Goal: Transaction & Acquisition: Book appointment/travel/reservation

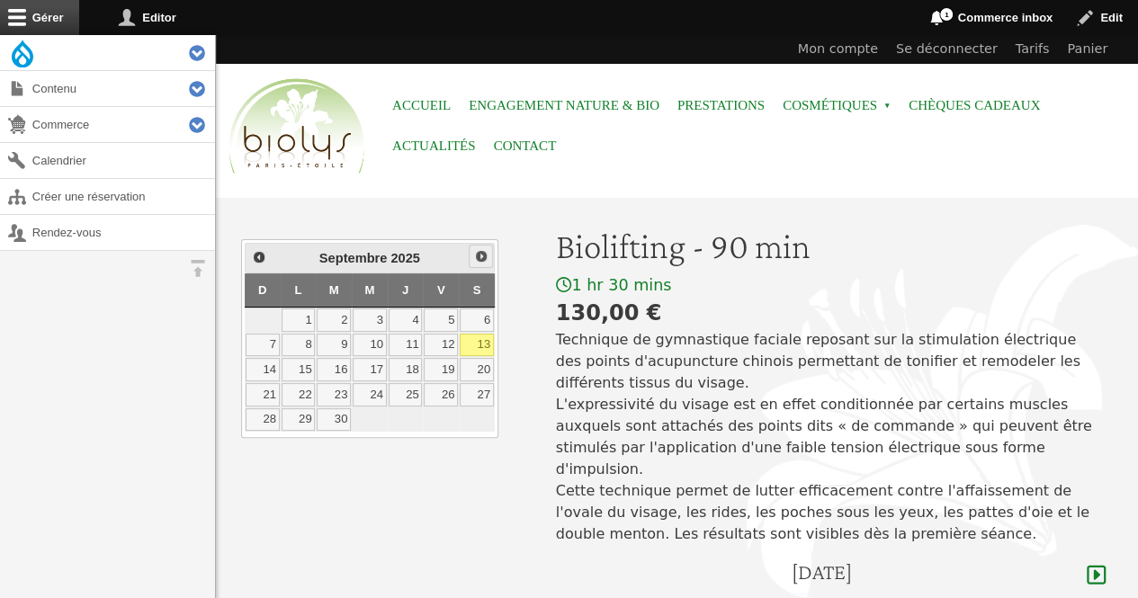
click at [481, 254] on span "Suivant" at bounding box center [481, 256] width 14 height 14
click at [481, 342] on link "11" at bounding box center [477, 345] width 34 height 23
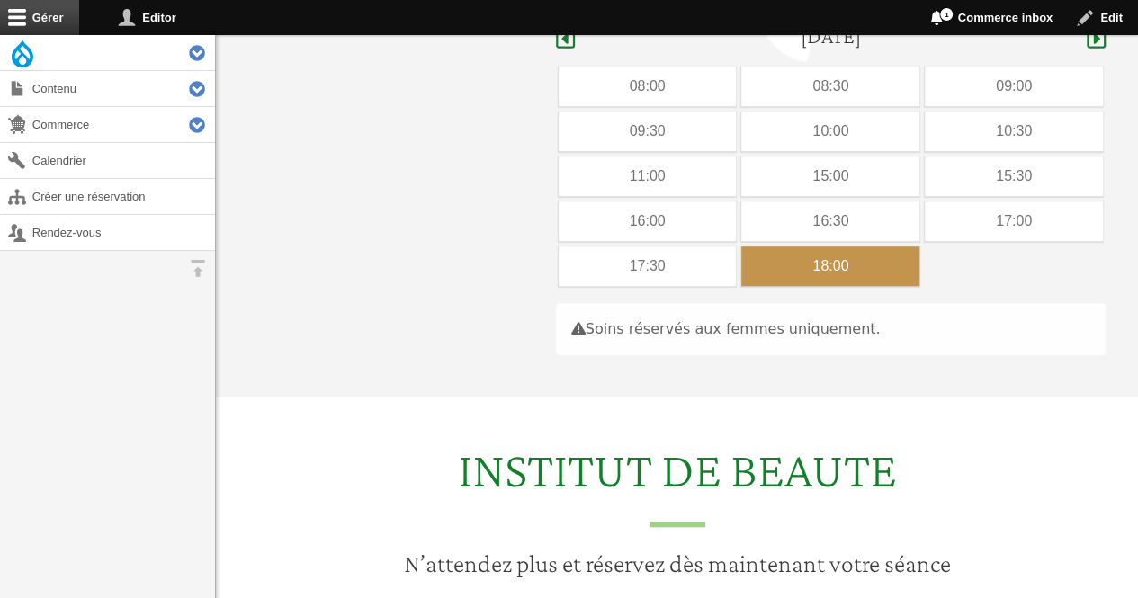
scroll to position [537, 0]
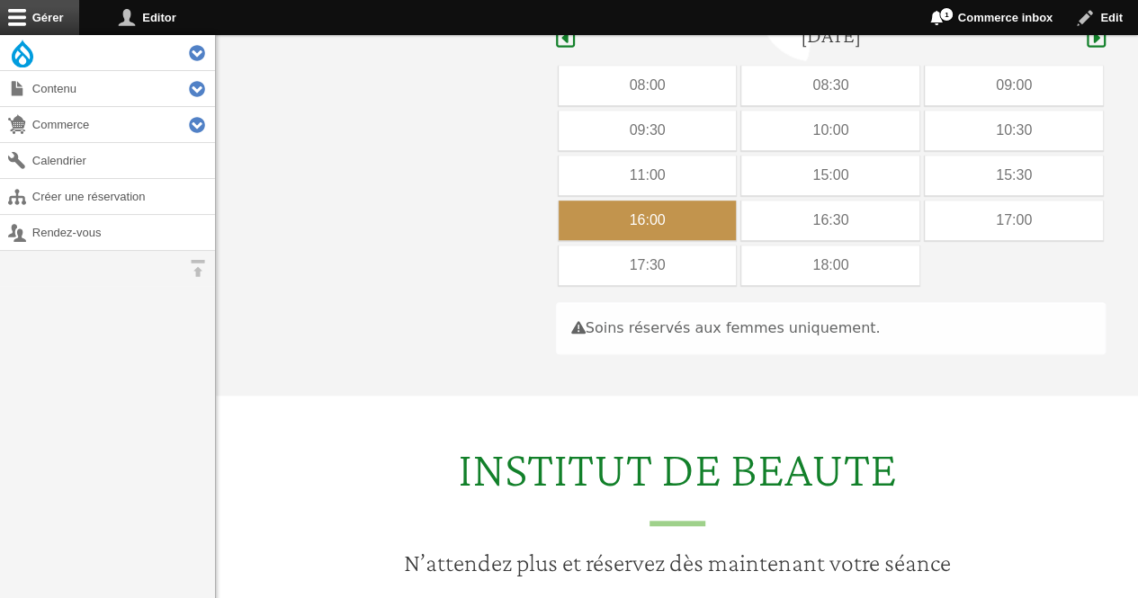
click at [689, 202] on div "16:00" at bounding box center [648, 221] width 178 height 40
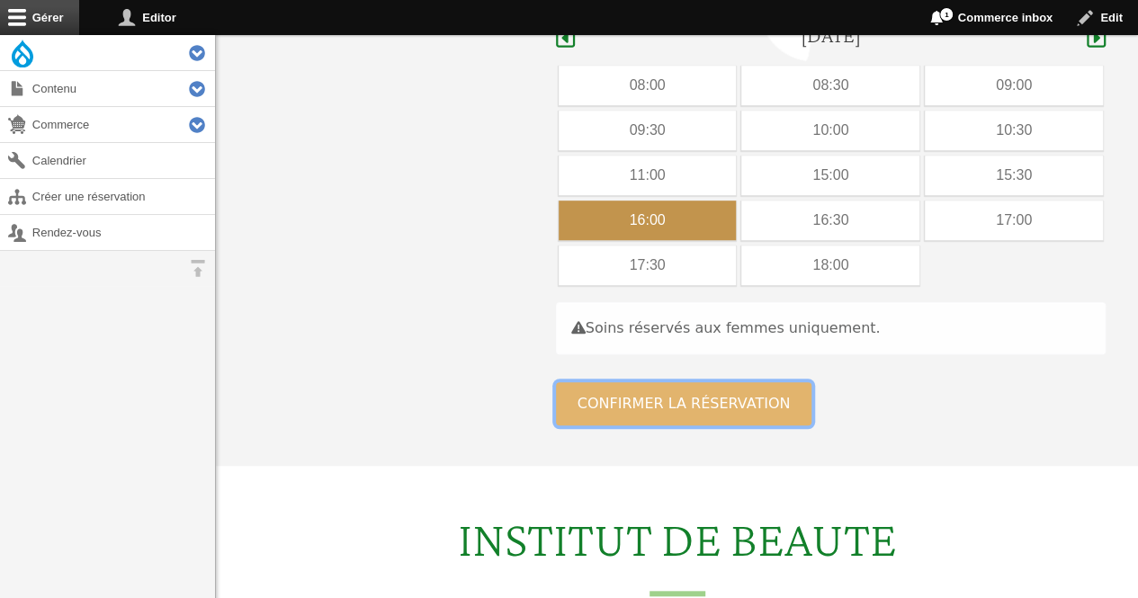
click at [641, 382] on button "Confirmer la réservation" at bounding box center [684, 403] width 256 height 43
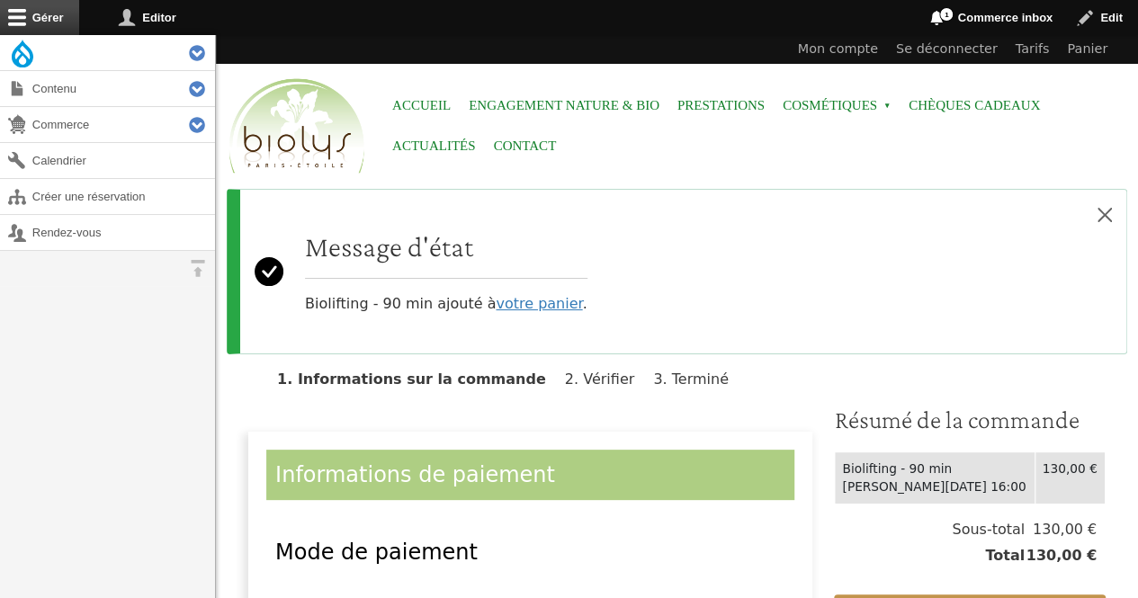
scroll to position [342, 0]
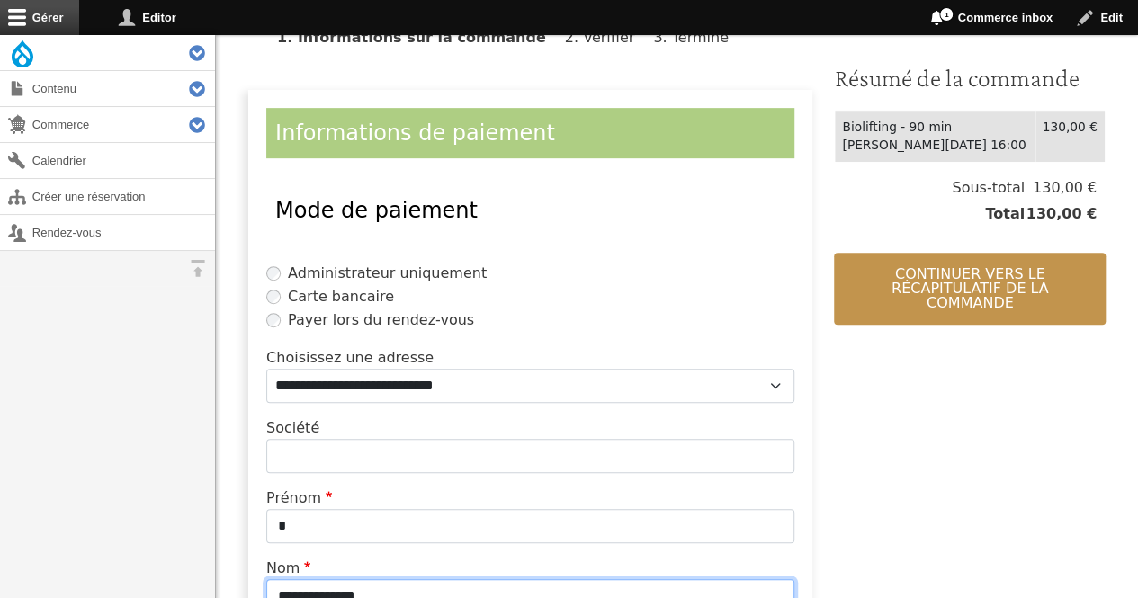
click at [444, 580] on input "**********" at bounding box center [530, 597] width 528 height 34
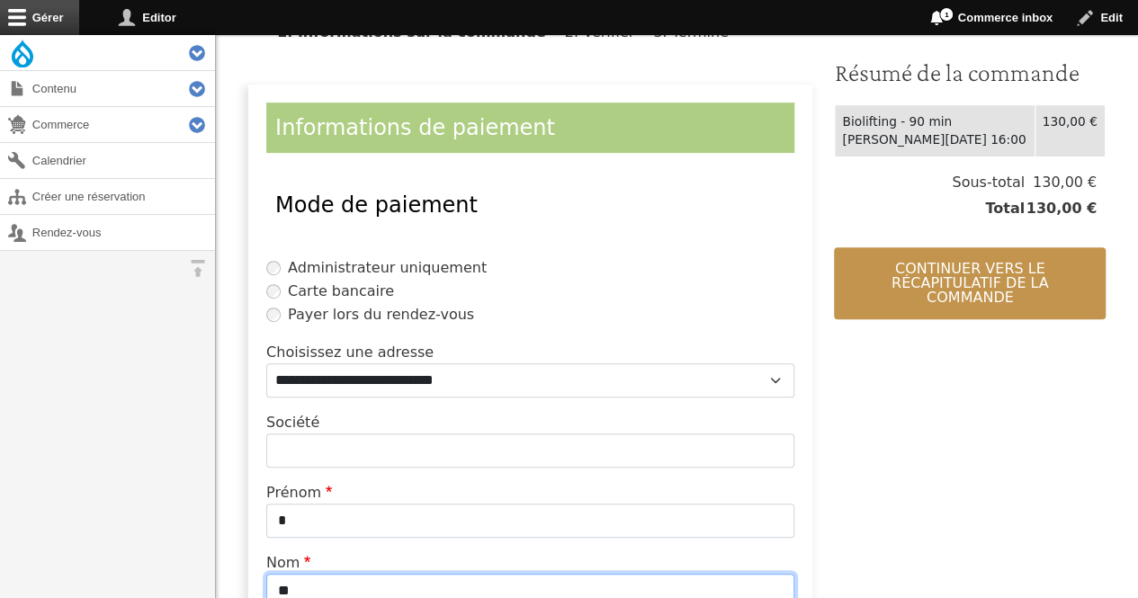
type input "*"
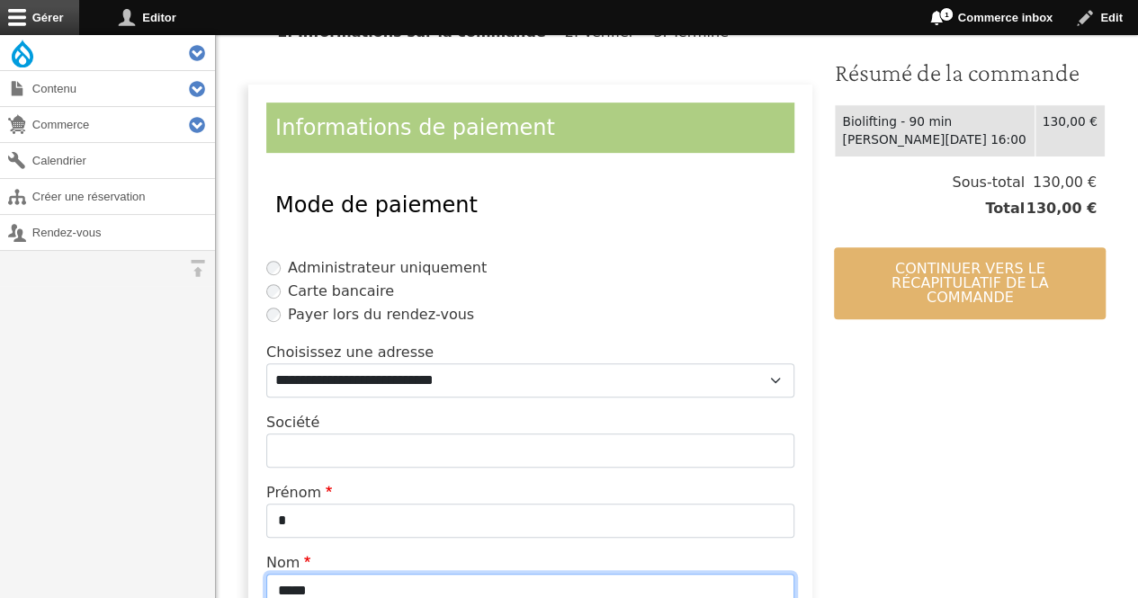
type input "*****"
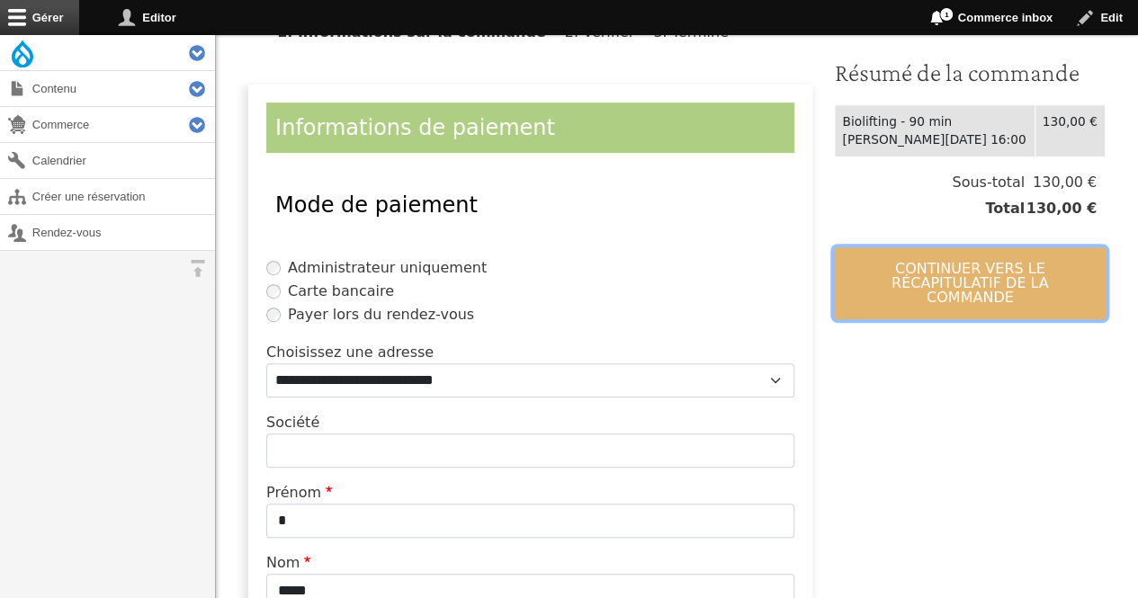
click at [890, 297] on button "Continuer vers le récapitulatif de la commande" at bounding box center [970, 283] width 272 height 72
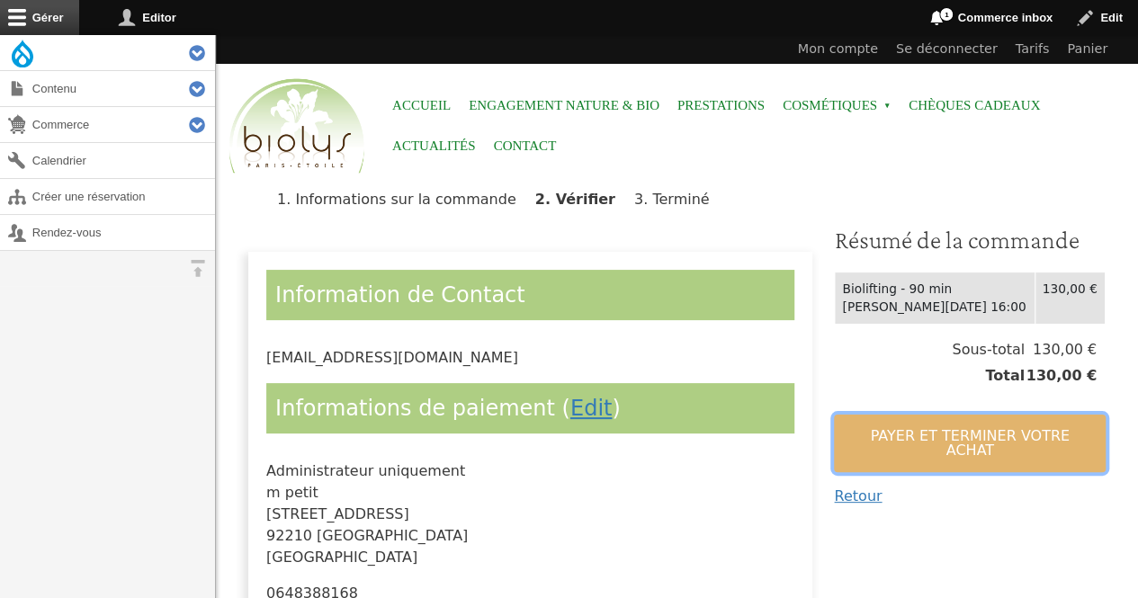
click at [873, 439] on button "Payer et terminer votre achat" at bounding box center [970, 444] width 272 height 58
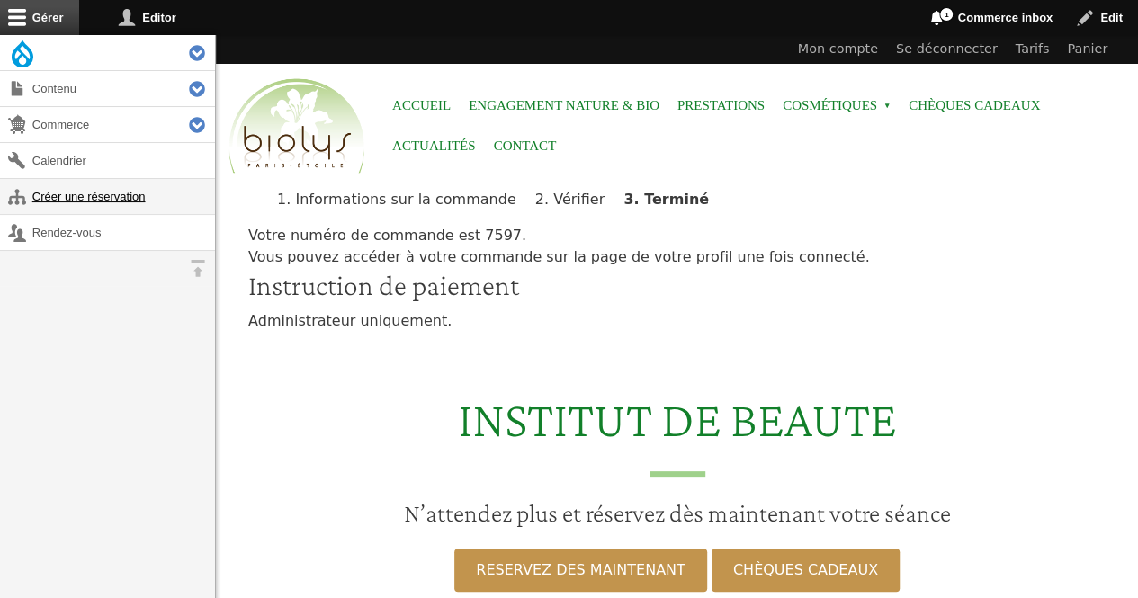
click at [68, 192] on link "Créer une réservation" at bounding box center [107, 196] width 215 height 35
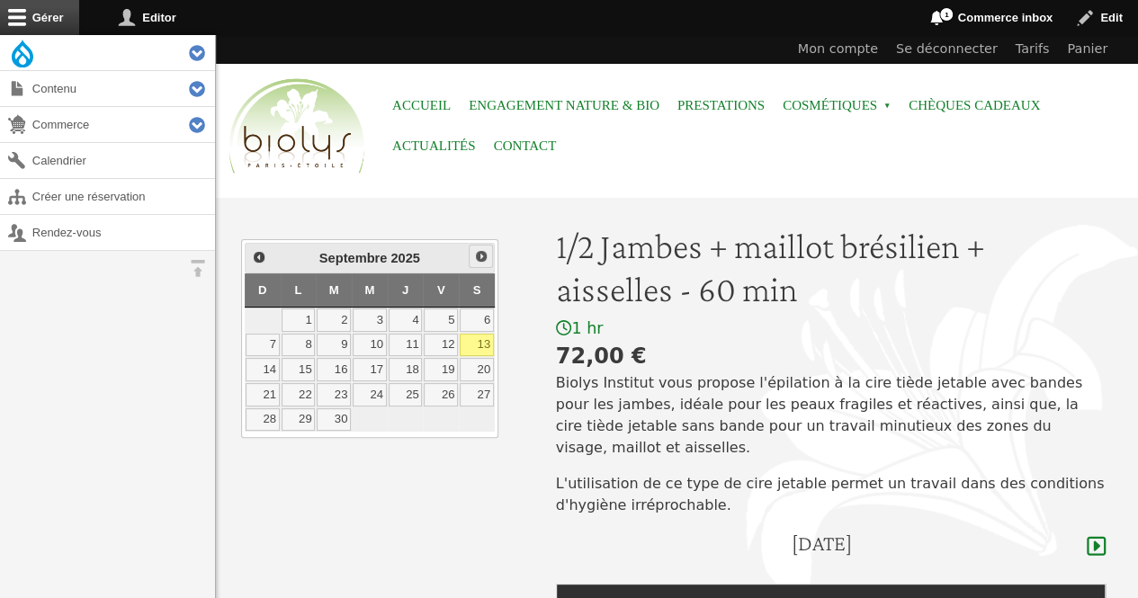
click at [481, 249] on span "Suivant" at bounding box center [481, 256] width 14 height 14
click at [484, 341] on link "11" at bounding box center [477, 345] width 34 height 23
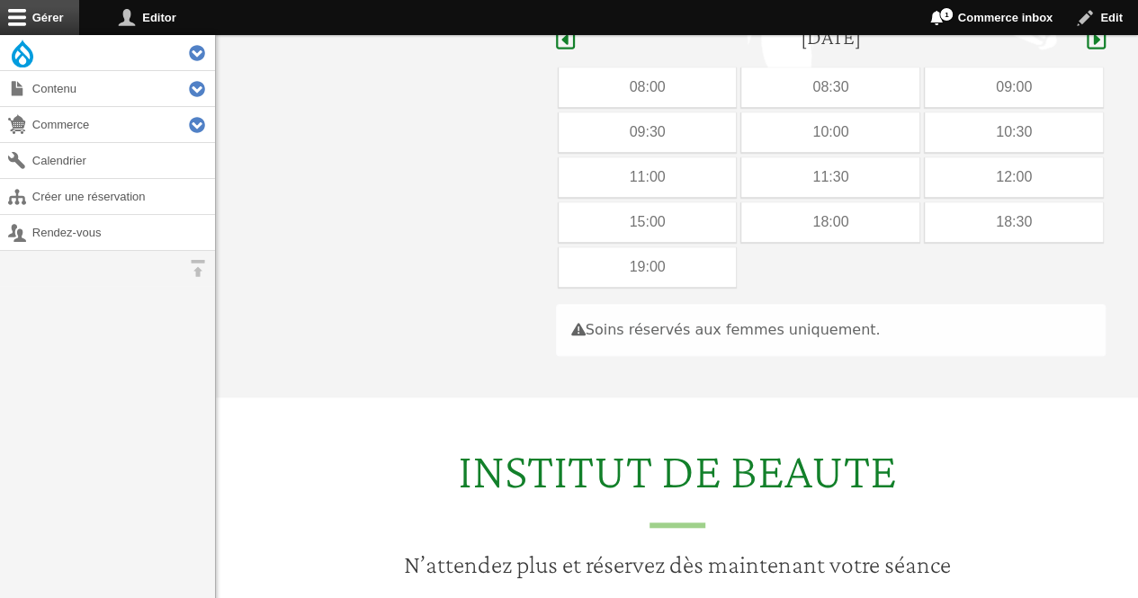
scroll to position [508, 0]
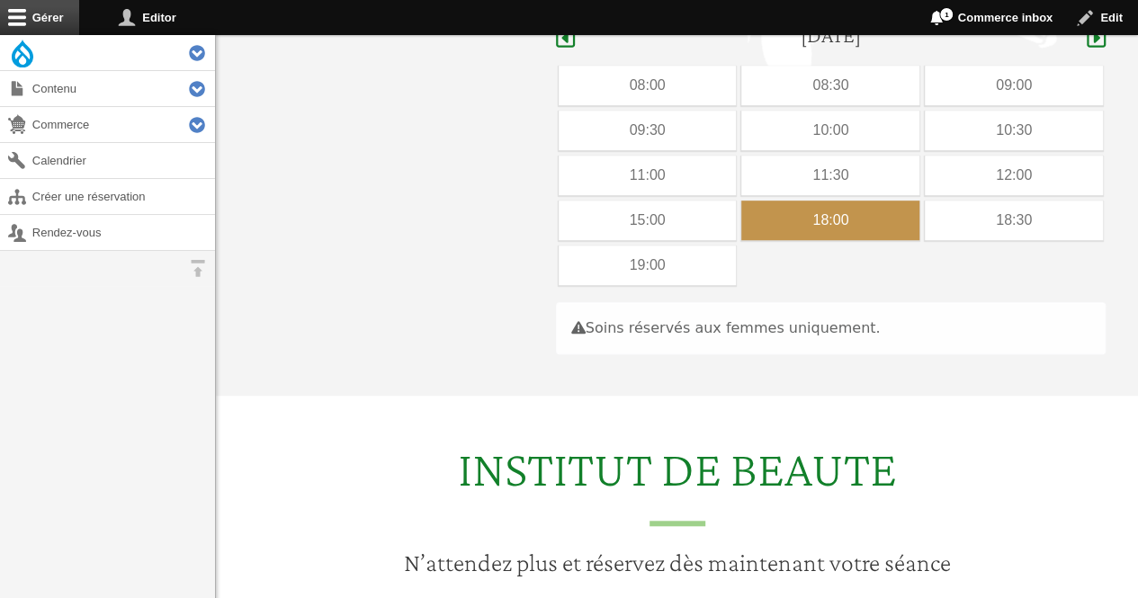
click at [830, 201] on div "18:00" at bounding box center [831, 221] width 178 height 40
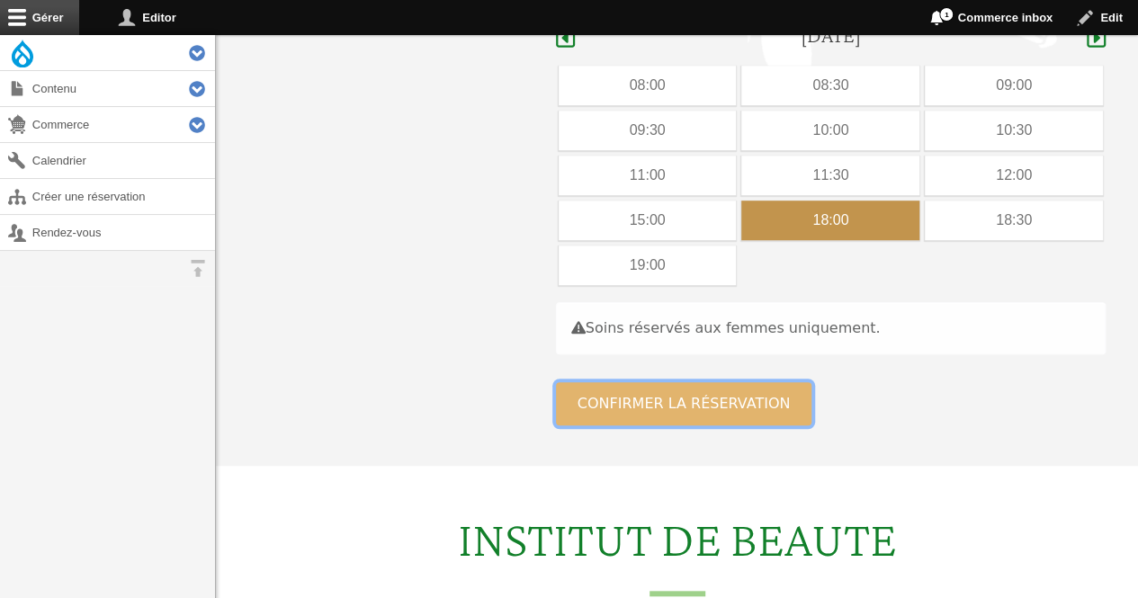
click at [693, 386] on button "Confirmer la réservation" at bounding box center [684, 403] width 256 height 43
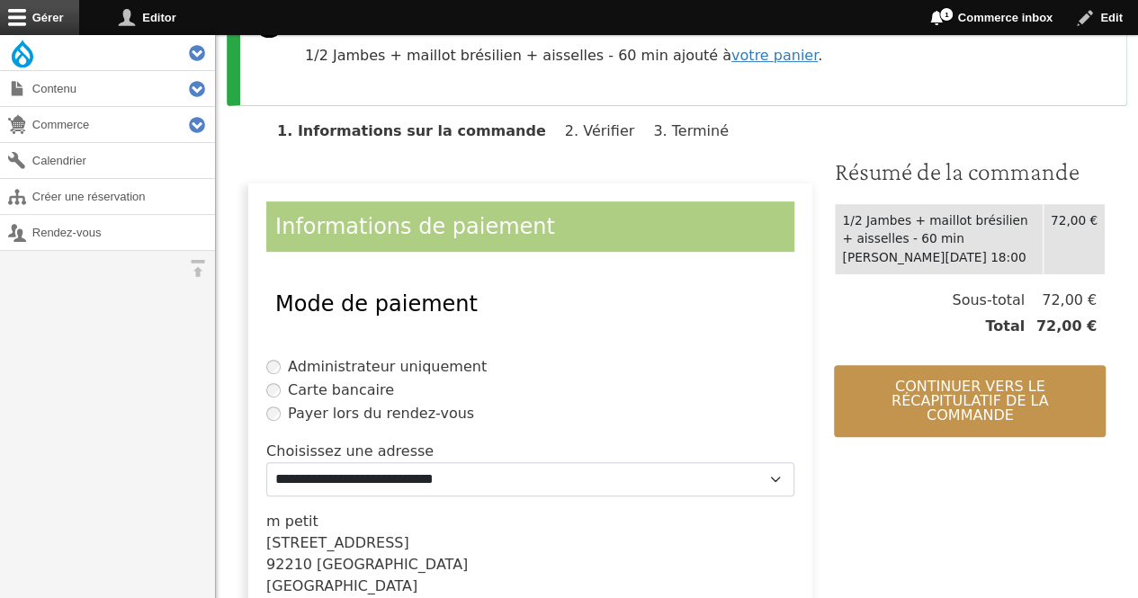
scroll to position [286, 0]
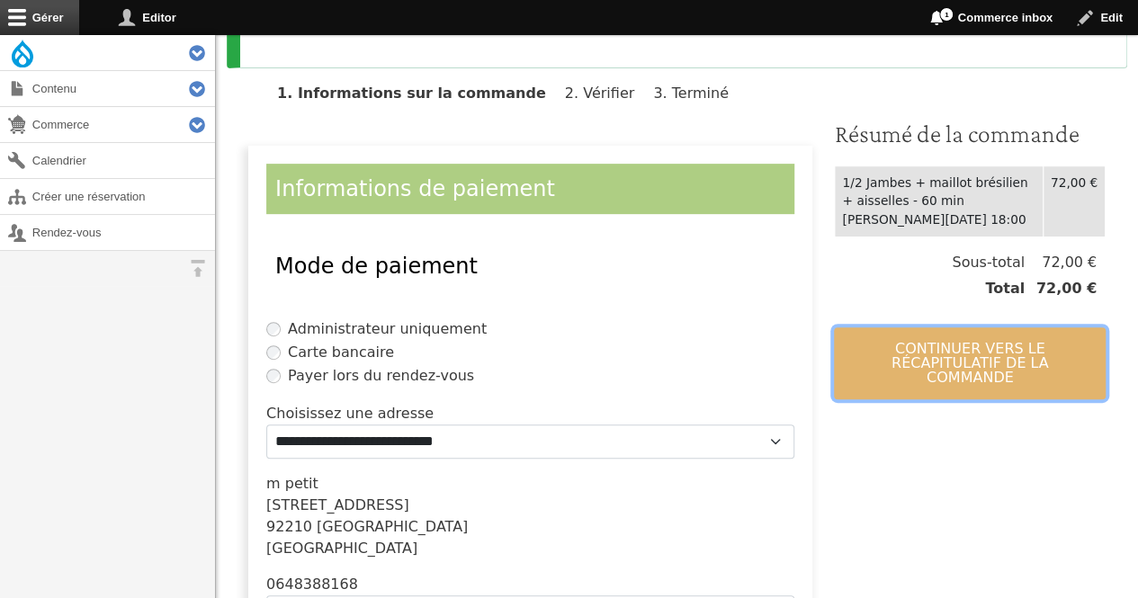
click at [946, 357] on button "Continuer vers le récapitulatif de la commande" at bounding box center [970, 364] width 272 height 72
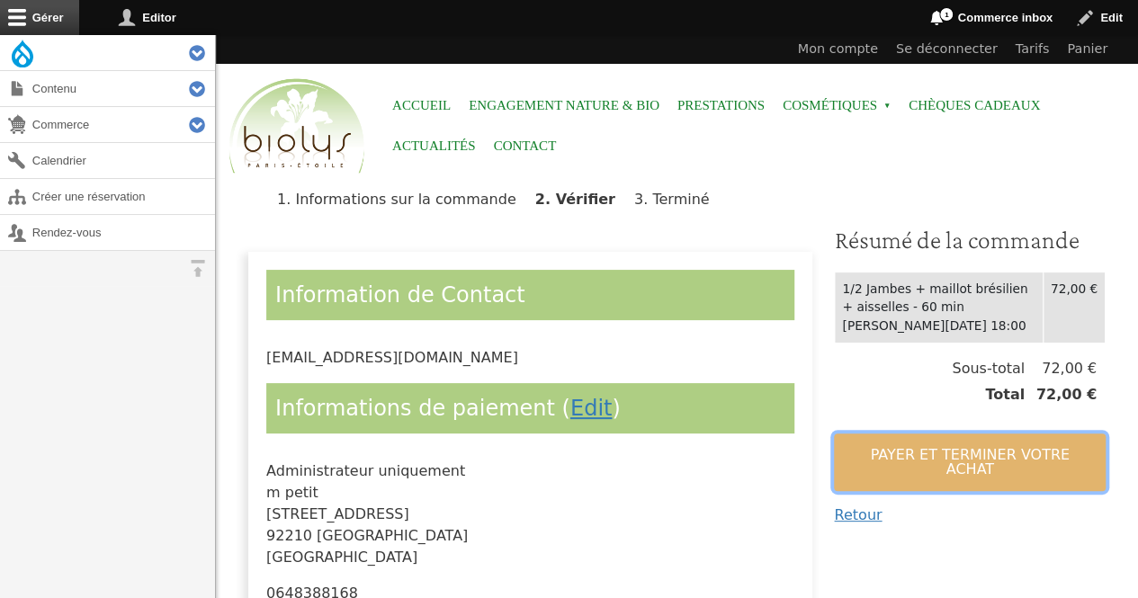
click at [923, 444] on button "Payer et terminer votre achat" at bounding box center [970, 463] width 272 height 58
